Goal: Transaction & Acquisition: Purchase product/service

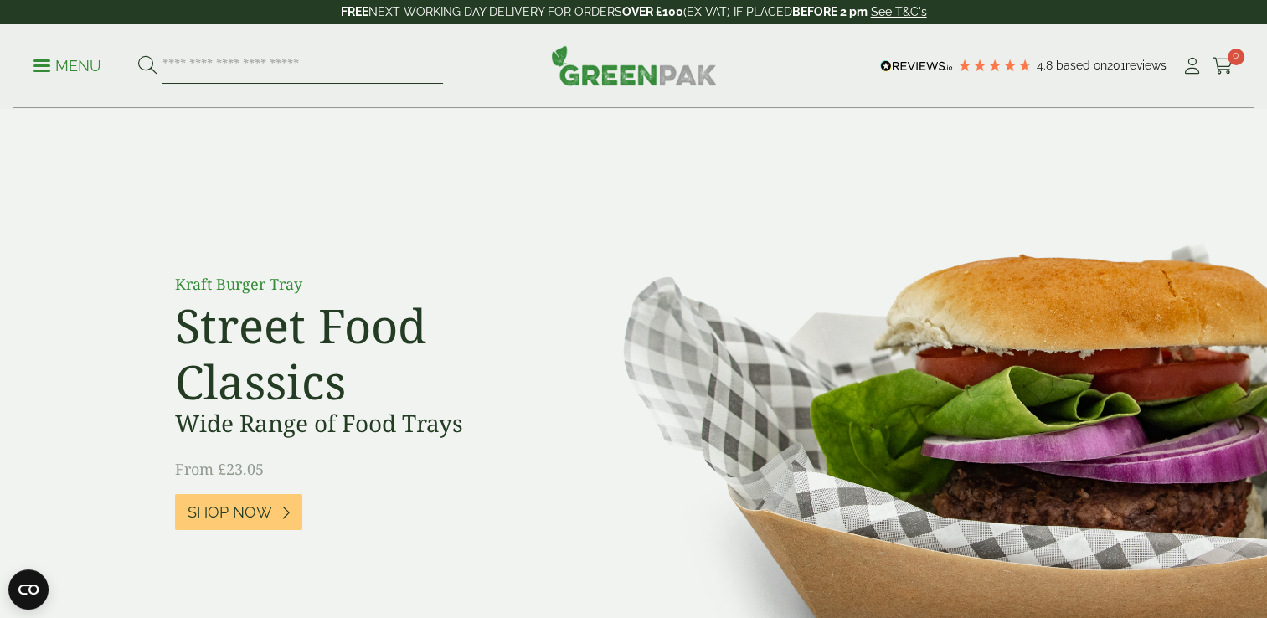
click at [295, 69] on input "search" at bounding box center [302, 66] width 281 height 35
type input "**********"
click at [138, 55] on button at bounding box center [147, 66] width 18 height 22
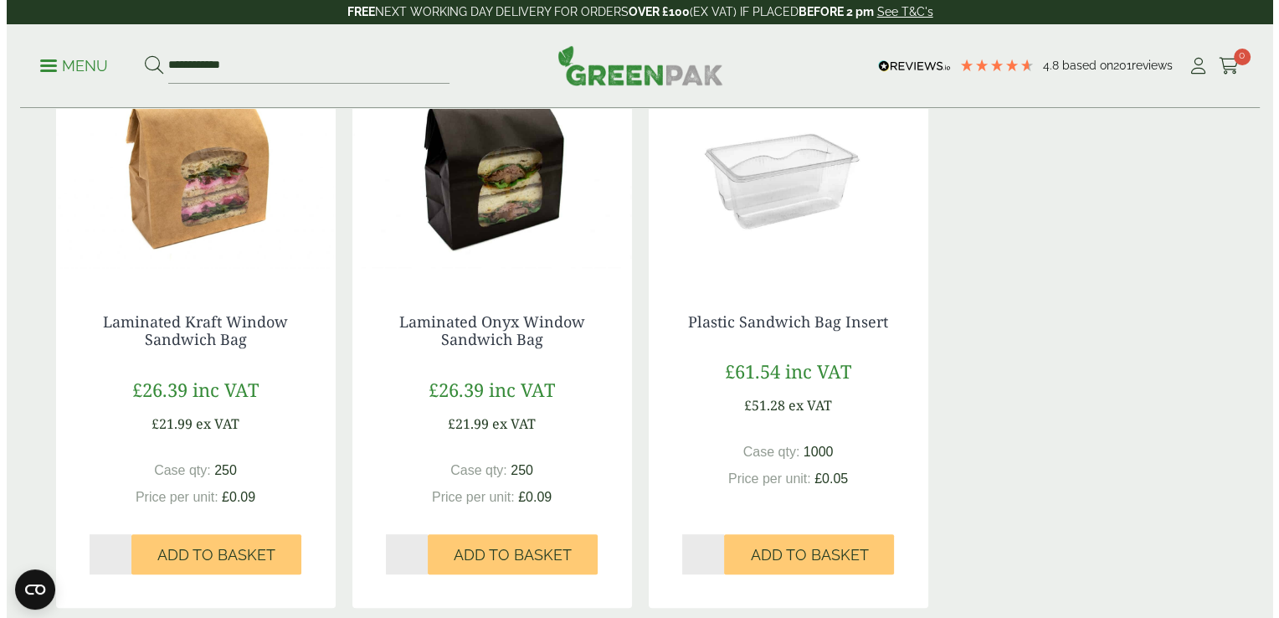
scroll to position [318, 0]
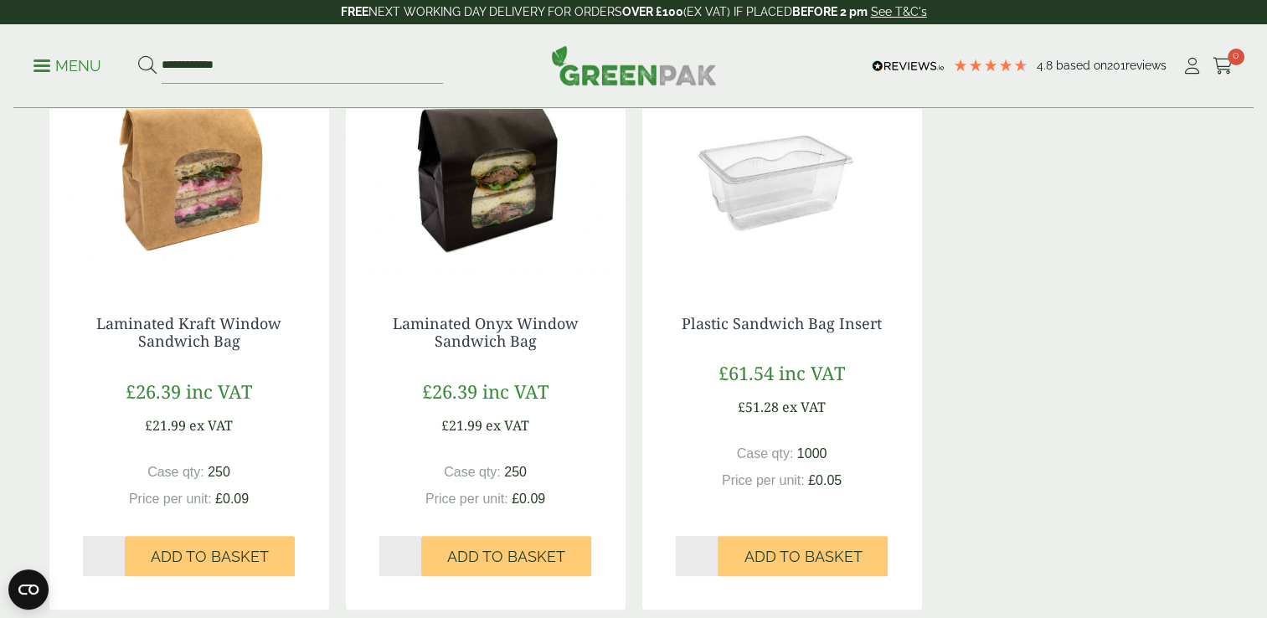
click at [116, 551] on input "*" at bounding box center [104, 556] width 43 height 40
type input "*"
click at [116, 551] on input "*" at bounding box center [104, 556] width 43 height 40
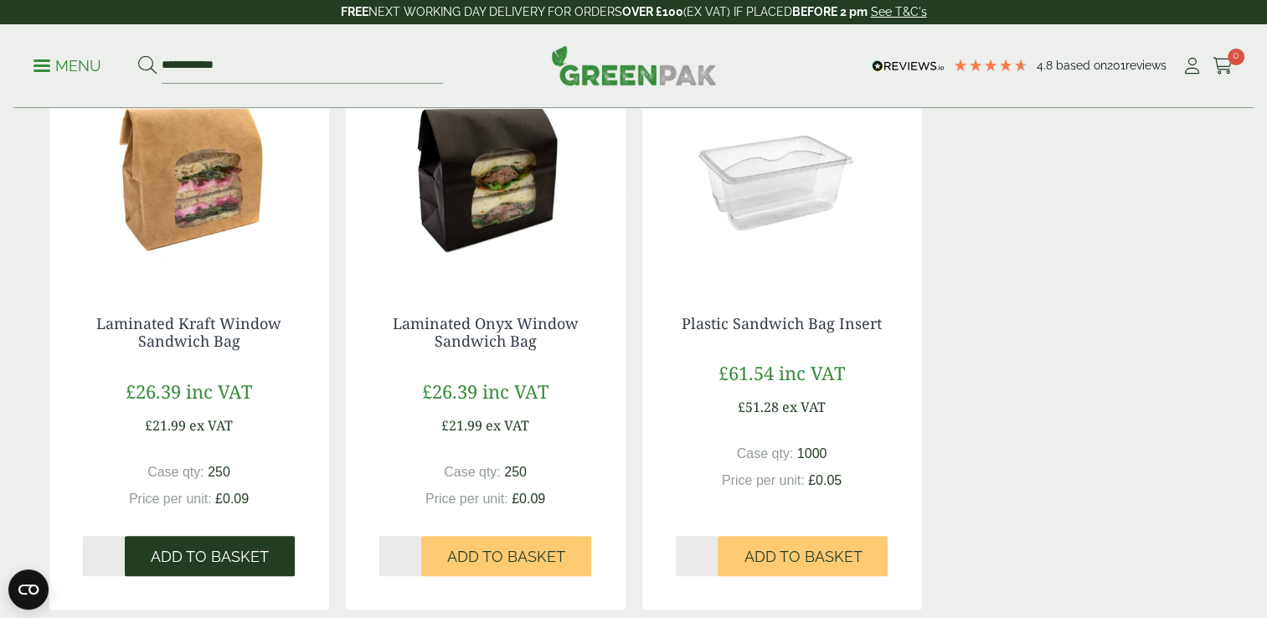
click at [177, 554] on span "Add to Basket" at bounding box center [210, 556] width 118 height 18
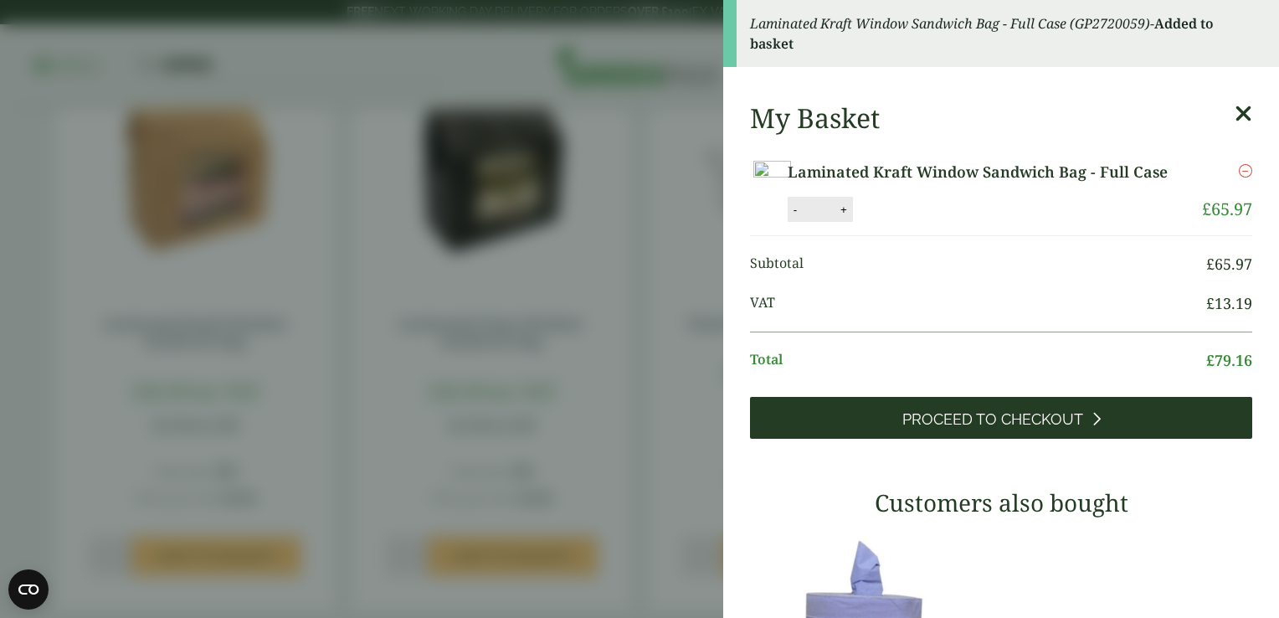
click at [1172, 439] on link "Proceed to Checkout" at bounding box center [1001, 418] width 502 height 42
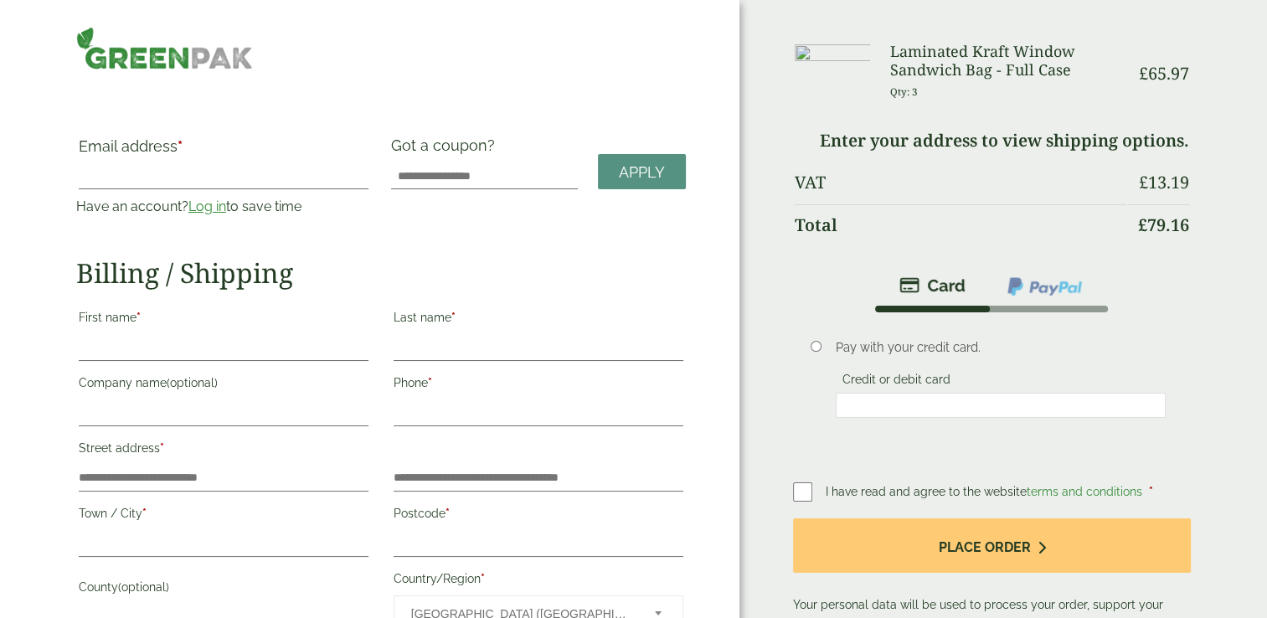
click at [208, 217] on div "Email address * Have an account? Log in to save time Username or email address …" at bounding box center [223, 183] width 315 height 94
click at [212, 204] on link "Log in" at bounding box center [207, 206] width 38 height 16
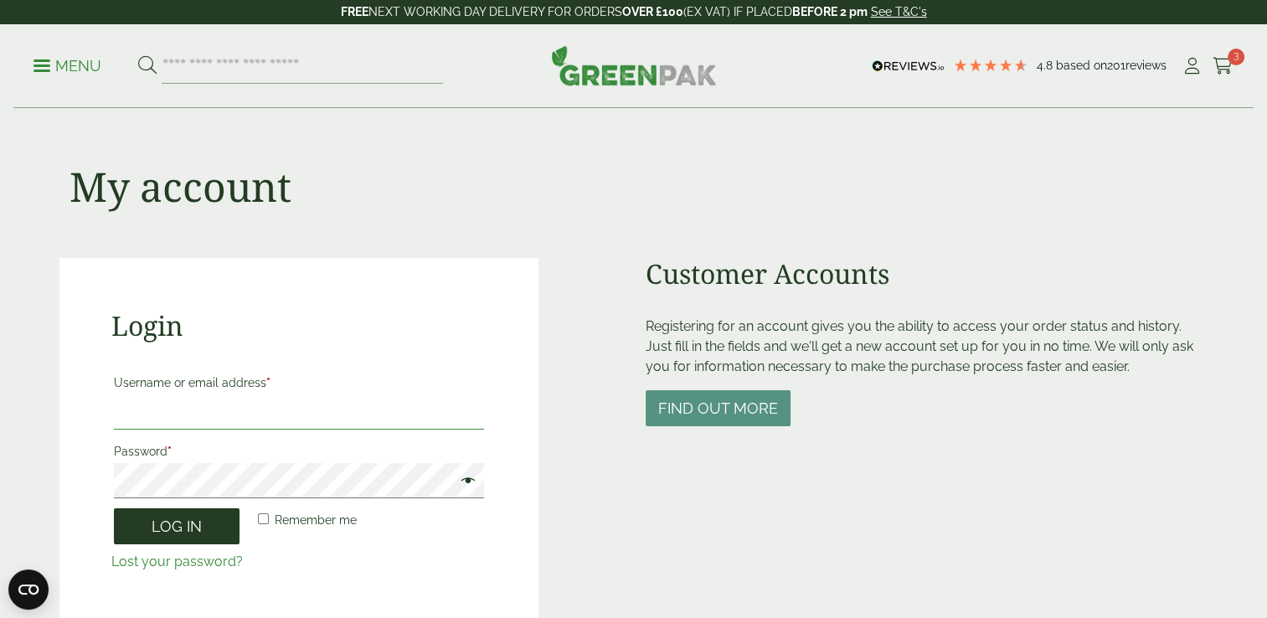
type input "**********"
click at [212, 509] on button "Log in" at bounding box center [177, 526] width 126 height 36
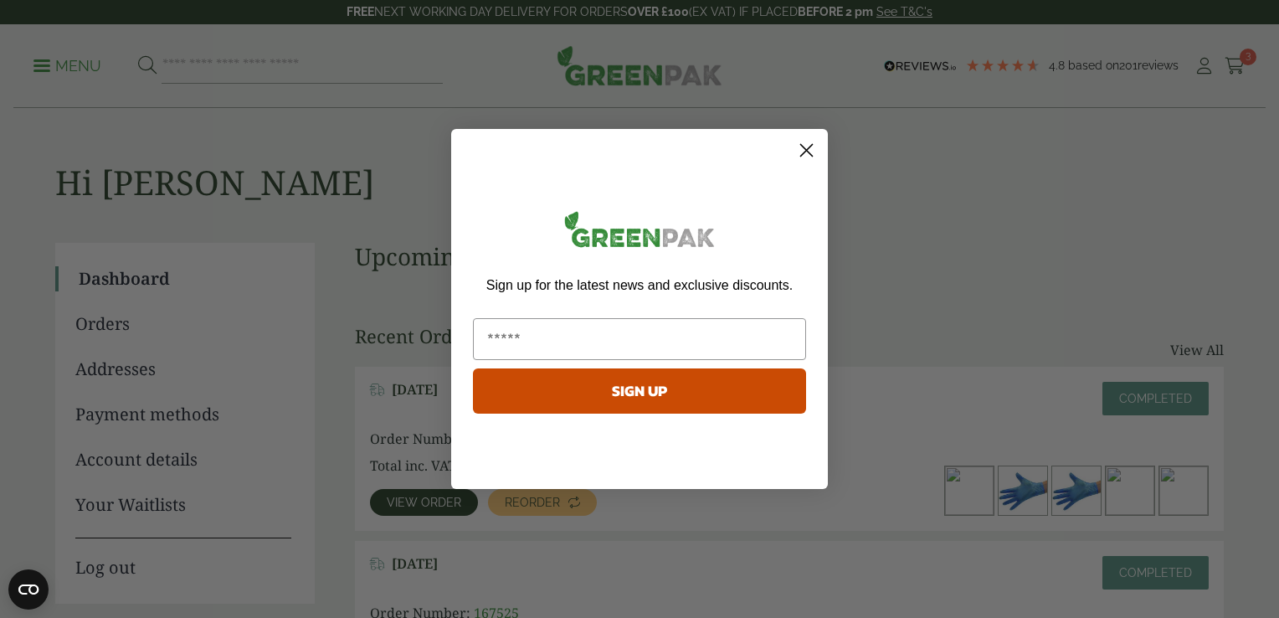
click at [807, 153] on circle "Close dialog" at bounding box center [807, 150] width 28 height 28
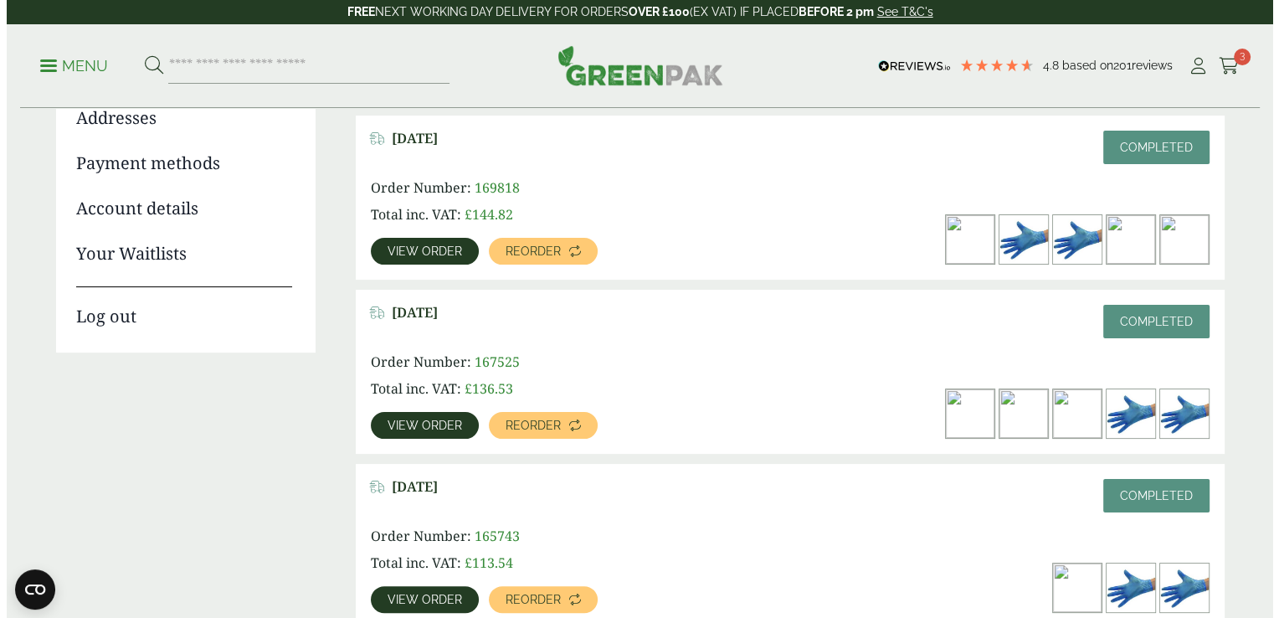
scroll to position [254, 0]
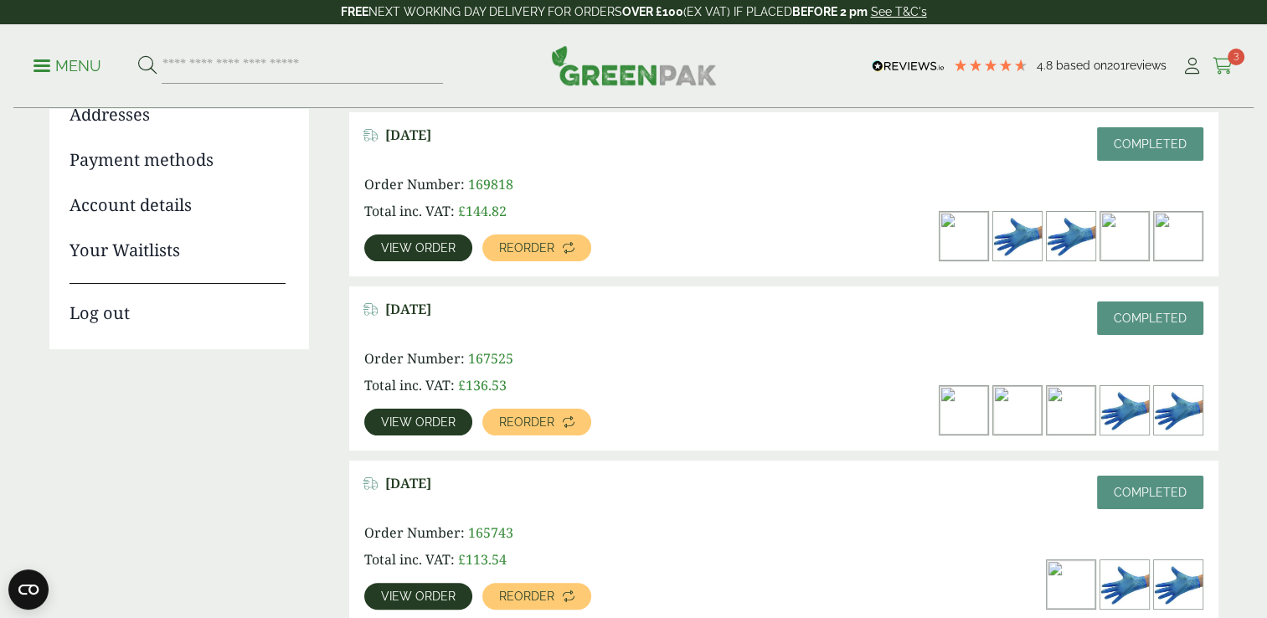
click at [1213, 58] on icon at bounding box center [1222, 66] width 21 height 17
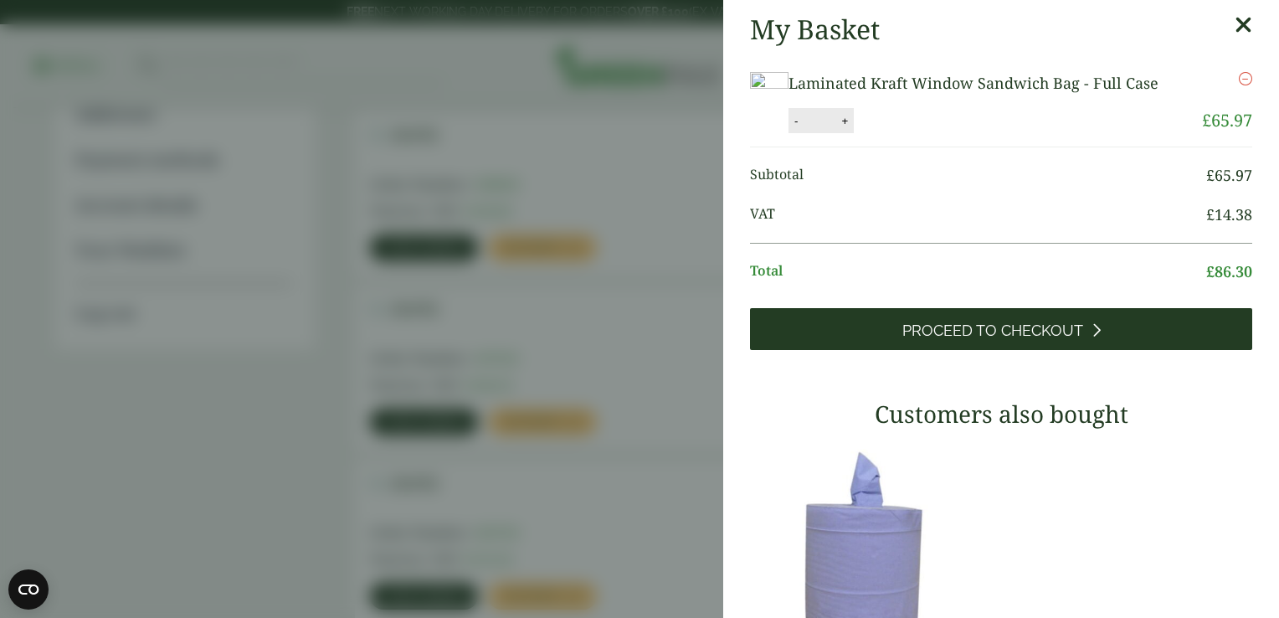
click at [1102, 350] on link "Proceed to Checkout" at bounding box center [1001, 329] width 502 height 42
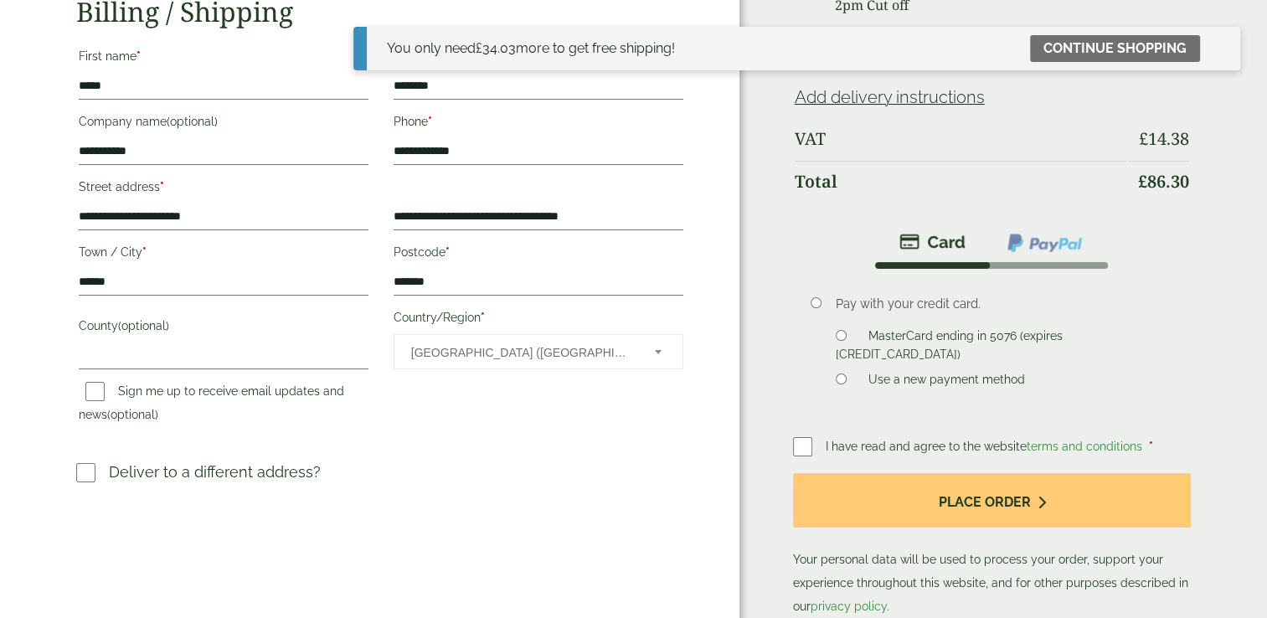
scroll to position [229, 0]
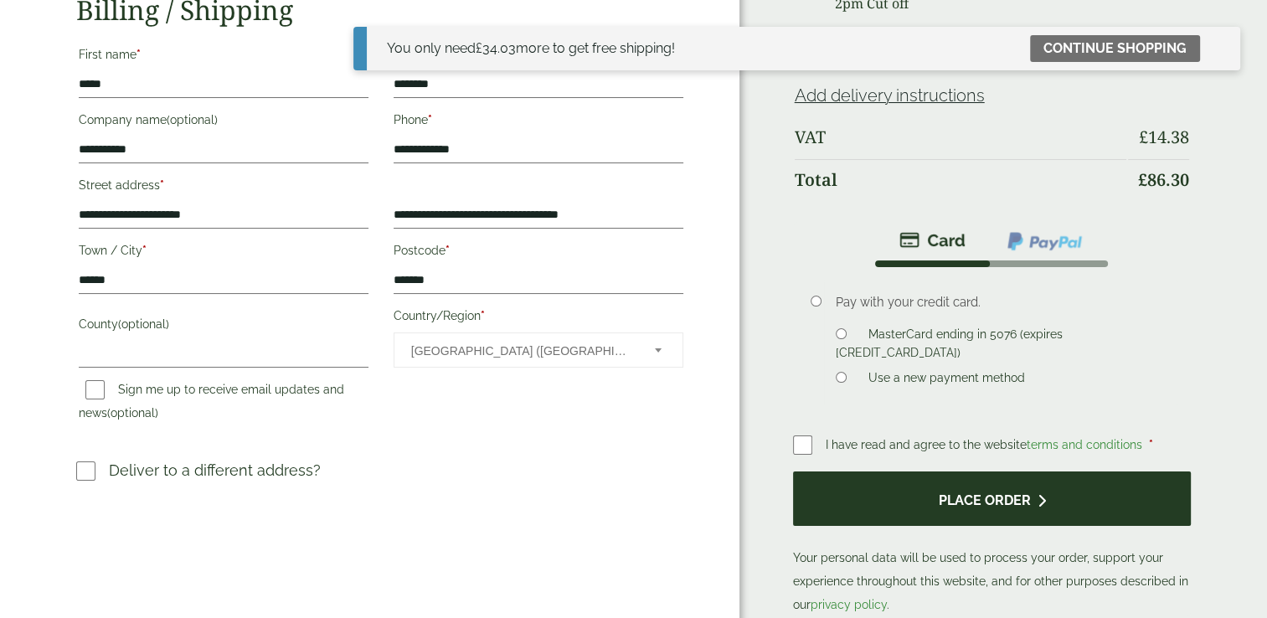
click at [964, 518] on button "Place order" at bounding box center [992, 498] width 398 height 54
